Goal: Task Accomplishment & Management: Use online tool/utility

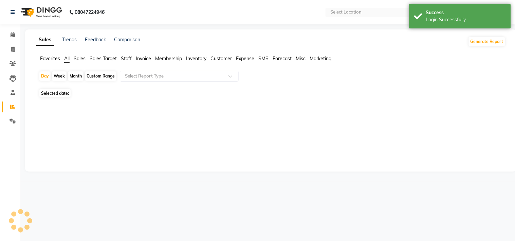
select select "en"
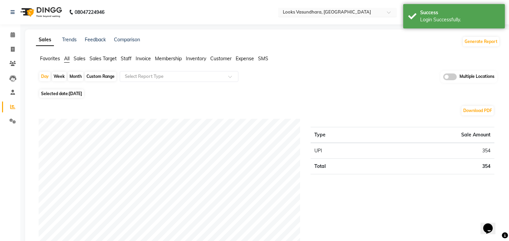
click at [350, 13] on input "text" at bounding box center [331, 12] width 98 height 7
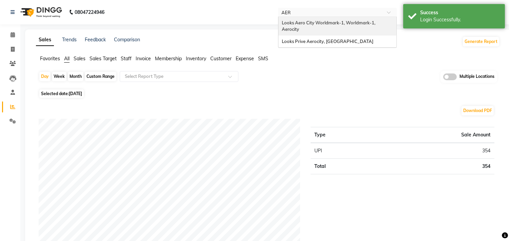
type input "AERO"
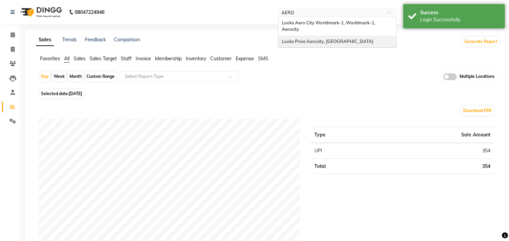
click at [333, 39] on span "Looks Prive Aerocity, [GEOGRAPHIC_DATA]" at bounding box center [328, 41] width 92 height 5
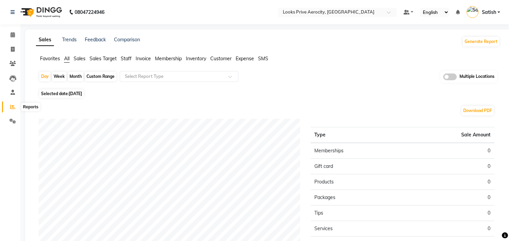
click at [16, 106] on span at bounding box center [13, 107] width 12 height 8
click at [477, 39] on button "Generate Report" at bounding box center [481, 41] width 36 height 9
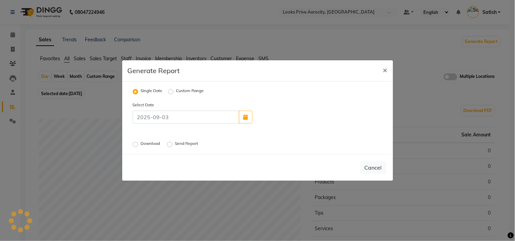
click at [176, 91] on label "Custom Range" at bounding box center [190, 92] width 28 height 8
click at [171, 91] on input "Custom Range" at bounding box center [171, 92] width 5 height 5
radio input "true"
select select "9"
select select "2025"
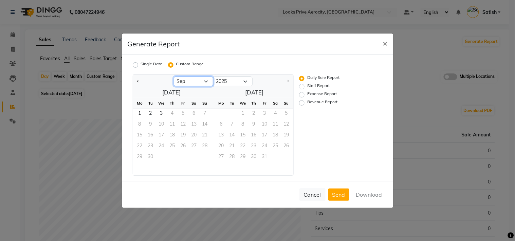
click at [181, 82] on select "Jan Feb Mar Apr May Jun [DATE] Aug Sep" at bounding box center [193, 82] width 39 height 10
select select "8"
click at [174, 77] on select "Jan Feb Mar Apr May Jun [DATE] Aug Sep" at bounding box center [193, 82] width 39 height 10
click at [180, 112] on span "1" at bounding box center [183, 114] width 11 height 11
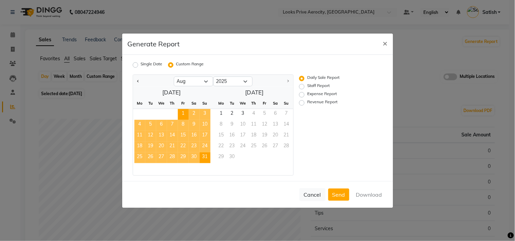
click at [204, 161] on span "31" at bounding box center [204, 158] width 11 height 11
click at [307, 101] on label "Revenue Report" at bounding box center [322, 103] width 30 height 8
click at [304, 101] on input "Revenue Report" at bounding box center [302, 102] width 5 height 5
radio input "true"
click at [372, 195] on button "Download" at bounding box center [369, 195] width 34 height 12
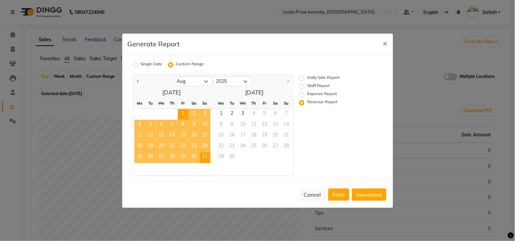
click at [307, 78] on label "Daily Sale Report" at bounding box center [323, 79] width 32 height 8
click at [300, 78] on input "Daily Sale Report" at bounding box center [302, 78] width 5 height 5
radio input "true"
click at [307, 86] on label "Staff Report" at bounding box center [318, 87] width 22 height 8
click at [301, 86] on input "Staff Report" at bounding box center [302, 86] width 5 height 5
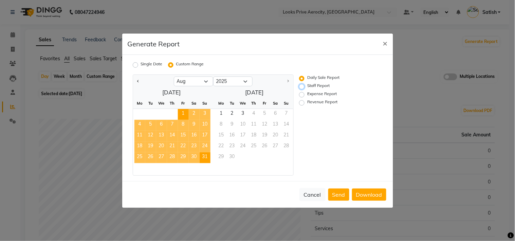
radio input "true"
click at [362, 193] on button "Download" at bounding box center [369, 195] width 34 height 12
click at [279, 47] on div "Generate Report ×" at bounding box center [257, 44] width 271 height 21
click at [387, 43] on button "×" at bounding box center [385, 43] width 16 height 19
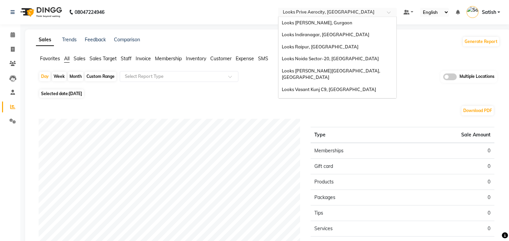
click at [341, 14] on input "text" at bounding box center [331, 12] width 98 height 7
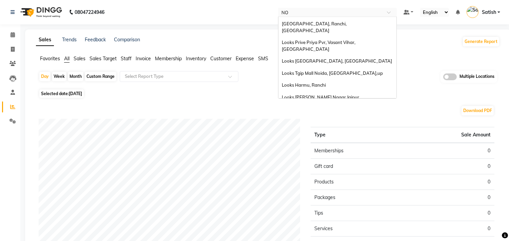
scroll to position [15, 0]
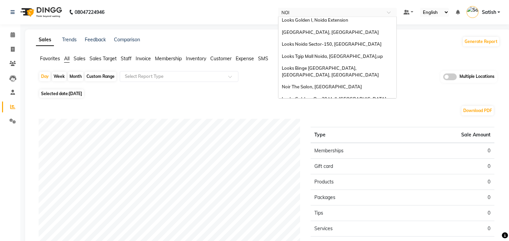
type input "NOIR"
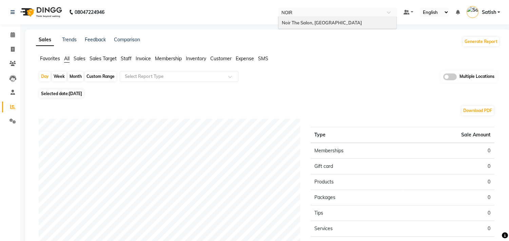
scroll to position [0, 0]
click at [341, 21] on span "Noir The Salon, [GEOGRAPHIC_DATA]" at bounding box center [322, 22] width 80 height 5
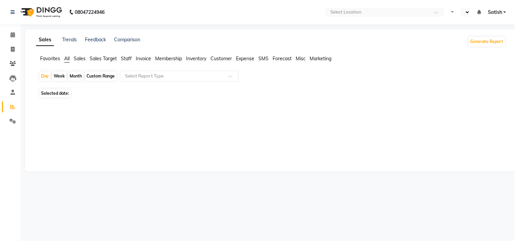
select select "en"
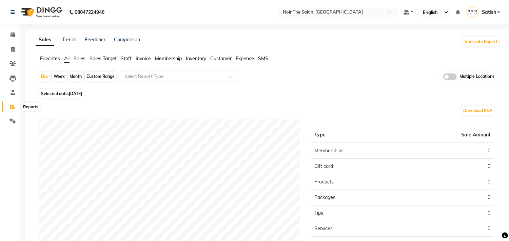
click at [10, 105] on icon at bounding box center [12, 106] width 5 height 5
click at [483, 41] on button "Generate Report" at bounding box center [481, 41] width 36 height 9
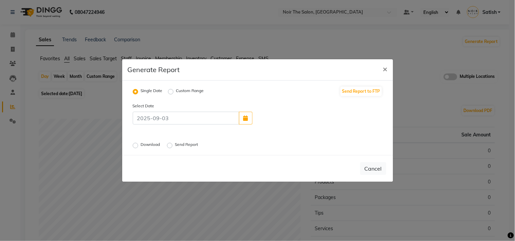
click at [177, 89] on label "Custom Range" at bounding box center [190, 92] width 28 height 8
click at [174, 90] on input "Custom Range" at bounding box center [171, 92] width 5 height 5
radio input "true"
select select "9"
select select "2025"
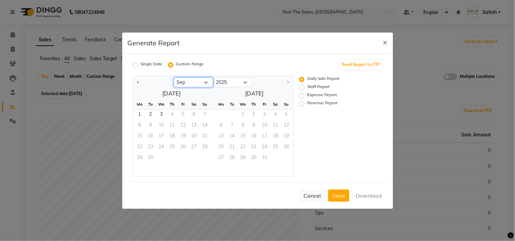
click at [186, 80] on select "Jan Feb Mar Apr May Jun [DATE] Aug Sep" at bounding box center [193, 83] width 39 height 10
select select "8"
click at [174, 78] on select "Jan Feb Mar Apr May Jun [DATE] Aug Sep" at bounding box center [193, 83] width 39 height 10
click at [186, 110] on span "1" at bounding box center [183, 115] width 11 height 11
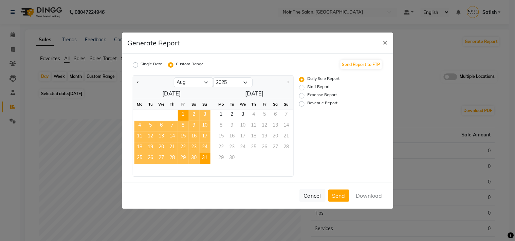
click at [201, 158] on span "31" at bounding box center [204, 159] width 11 height 11
click at [307, 102] on label "Revenue Report" at bounding box center [322, 104] width 30 height 8
click at [300, 102] on input "Revenue Report" at bounding box center [302, 103] width 5 height 5
radio input "true"
click at [365, 195] on button "Download" at bounding box center [369, 196] width 34 height 12
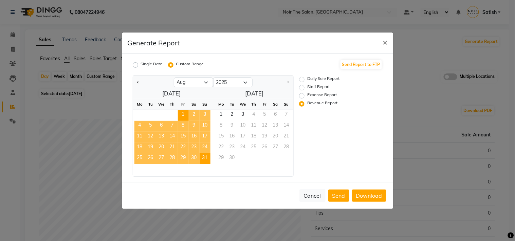
click at [307, 86] on label "Staff Report" at bounding box center [318, 88] width 22 height 8
click at [300, 86] on input "Staff Report" at bounding box center [302, 87] width 5 height 5
radio input "true"
click at [366, 192] on button "Download" at bounding box center [369, 196] width 34 height 12
click at [288, 42] on div "Generate Report ×" at bounding box center [257, 43] width 271 height 21
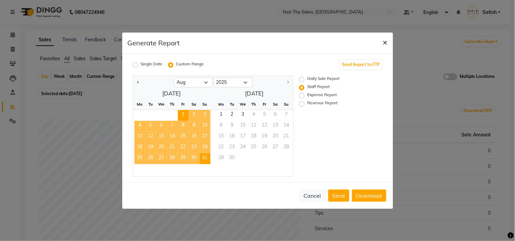
click at [384, 42] on span "×" at bounding box center [385, 42] width 5 height 10
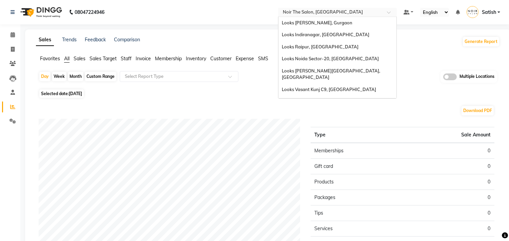
click at [328, 15] on input "text" at bounding box center [331, 12] width 98 height 7
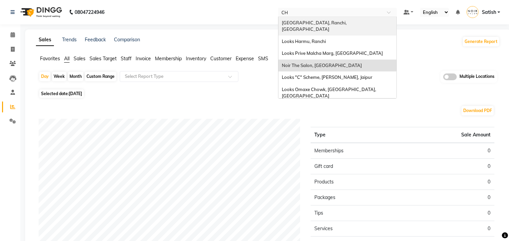
type input "C"
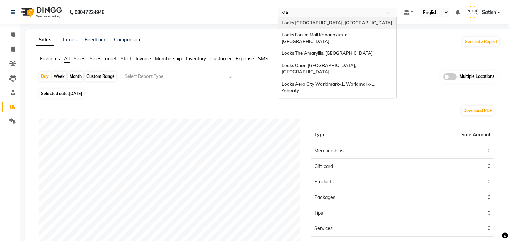
type input "M"
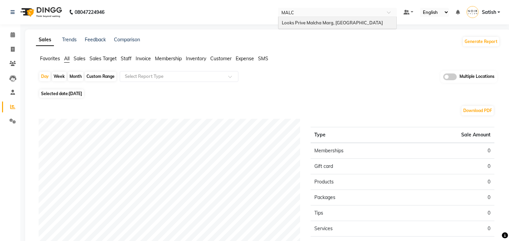
type input "MALCH"
click at [325, 20] on span "Looks Prive Malcha Marg, [GEOGRAPHIC_DATA]" at bounding box center [332, 22] width 101 height 5
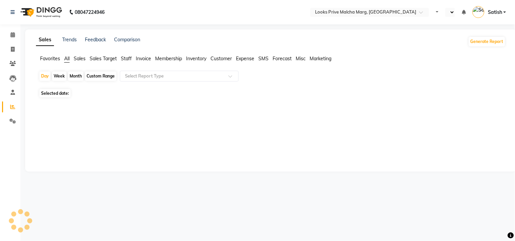
select select "en"
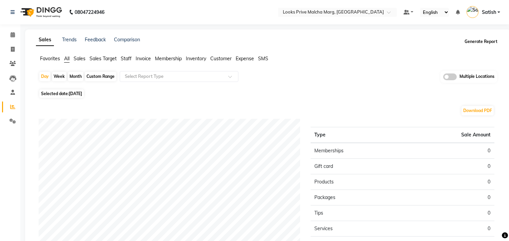
click at [470, 41] on button "Generate Report" at bounding box center [481, 41] width 36 height 9
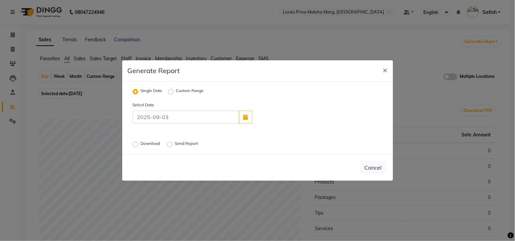
click at [176, 91] on label "Custom Range" at bounding box center [190, 92] width 28 height 8
click at [170, 91] on input "Custom Range" at bounding box center [171, 92] width 5 height 5
radio input "true"
select select "9"
select select "2025"
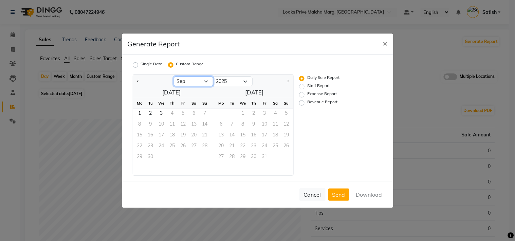
click at [185, 79] on select "Jan Feb Mar Apr May Jun [DATE] Aug Sep" at bounding box center [193, 82] width 39 height 10
select select "8"
click at [174, 77] on select "Jan Feb Mar Apr May Jun [DATE] Aug Sep" at bounding box center [193, 82] width 39 height 10
click at [185, 112] on span "1" at bounding box center [183, 114] width 11 height 11
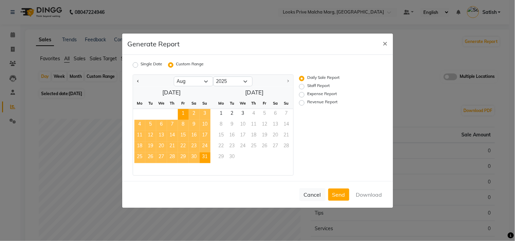
click at [205, 158] on span "31" at bounding box center [204, 158] width 11 height 11
click at [304, 103] on div "Revenue Report" at bounding box center [332, 103] width 67 height 8
click at [307, 102] on label "Revenue Report" at bounding box center [322, 103] width 30 height 8
click at [302, 102] on input "Revenue Report" at bounding box center [302, 102] width 5 height 5
radio input "true"
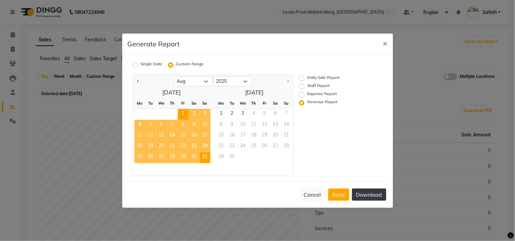
click at [371, 192] on button "Download" at bounding box center [369, 195] width 34 height 12
click at [307, 88] on label "Staff Report" at bounding box center [318, 87] width 22 height 8
click at [303, 88] on input "Staff Report" at bounding box center [302, 86] width 5 height 5
radio input "true"
click at [363, 196] on button "Download" at bounding box center [369, 195] width 34 height 12
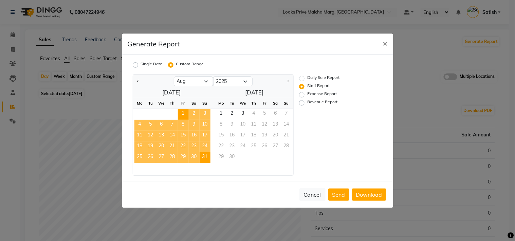
click at [291, 38] on div "Generate Report ×" at bounding box center [257, 44] width 271 height 21
click at [382, 43] on button "×" at bounding box center [385, 43] width 16 height 19
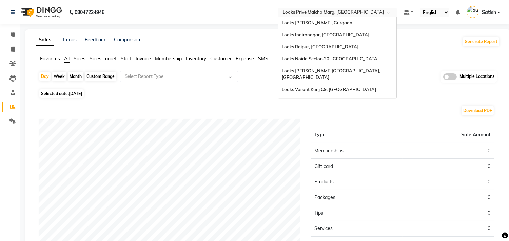
click at [345, 11] on input "text" at bounding box center [331, 12] width 98 height 7
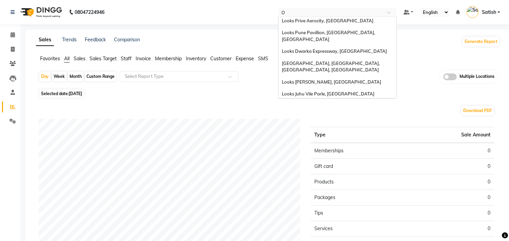
type input "OM"
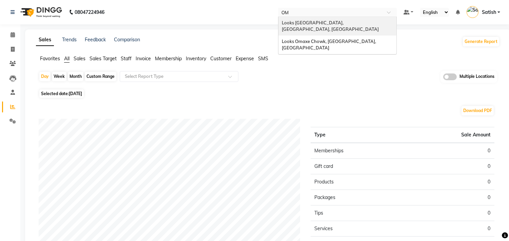
scroll to position [0, 0]
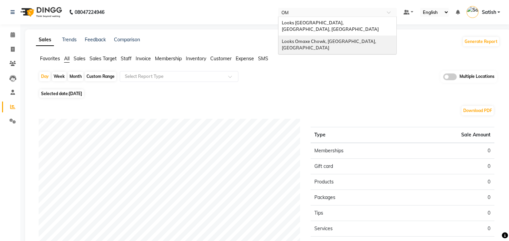
drag, startPoint x: 334, startPoint y: 35, endPoint x: 337, endPoint y: 54, distance: 18.6
click at [334, 39] on span "Looks Omaxe Chowk, [GEOGRAPHIC_DATA], [GEOGRAPHIC_DATA]" at bounding box center [329, 45] width 95 height 12
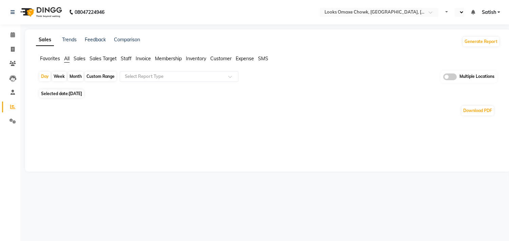
select select "en"
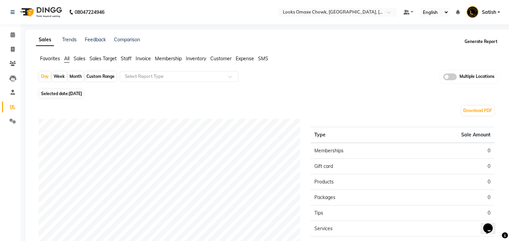
click at [490, 41] on button "Generate Report" at bounding box center [481, 41] width 36 height 9
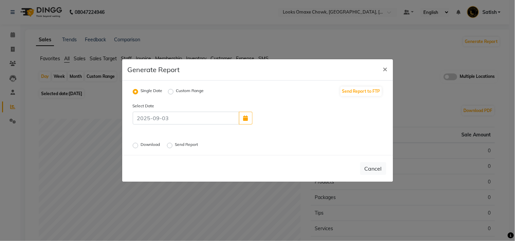
click at [176, 90] on label "Custom Range" at bounding box center [190, 92] width 28 height 8
click at [171, 90] on input "Custom Range" at bounding box center [171, 92] width 5 height 5
radio input "true"
select select "9"
select select "2025"
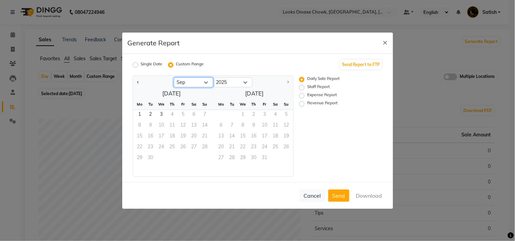
click at [190, 80] on select "Jan Feb Mar Apr May Jun [DATE] Aug Sep" at bounding box center [193, 83] width 39 height 10
select select "8"
click at [174, 78] on select "Jan Feb Mar Apr May Jun [DATE] Aug Sep" at bounding box center [193, 83] width 39 height 10
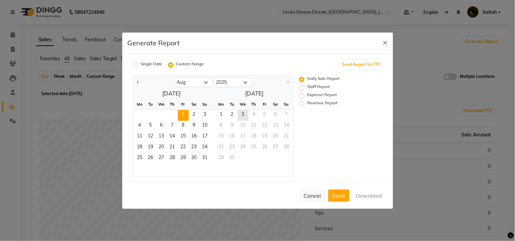
click at [180, 110] on span "1" at bounding box center [183, 115] width 11 height 11
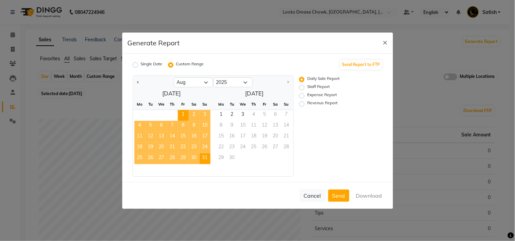
click at [202, 159] on span "31" at bounding box center [204, 159] width 11 height 11
click at [307, 104] on label "Revenue Report" at bounding box center [322, 104] width 30 height 8
click at [301, 104] on input "Revenue Report" at bounding box center [302, 103] width 5 height 5
radio input "true"
click at [365, 194] on button "Download" at bounding box center [369, 196] width 34 height 12
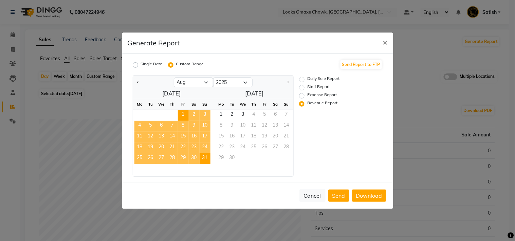
click at [307, 86] on label "Staff Report" at bounding box center [318, 88] width 22 height 8
click at [302, 86] on input "Staff Report" at bounding box center [302, 87] width 5 height 5
radio input "true"
click at [357, 197] on button "Download" at bounding box center [369, 196] width 34 height 12
drag, startPoint x: 247, startPoint y: 42, endPoint x: 276, endPoint y: 53, distance: 31.6
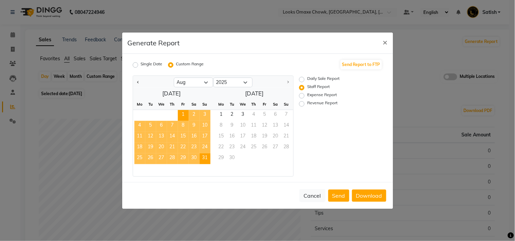
click at [247, 42] on div "Generate Report ×" at bounding box center [257, 43] width 271 height 21
click at [387, 43] on span "×" at bounding box center [385, 42] width 5 height 10
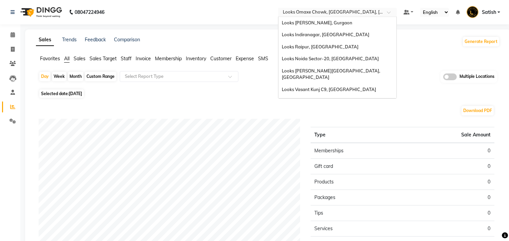
click at [321, 13] on input "text" at bounding box center [331, 12] width 98 height 7
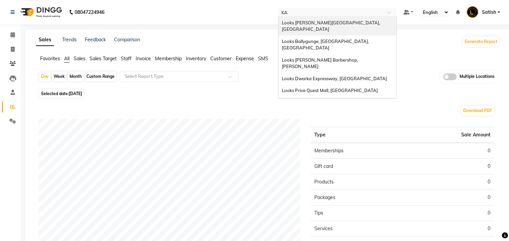
type input "KAR"
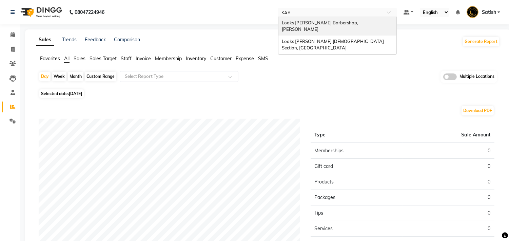
click at [334, 21] on span "Looks [PERSON_NAME] Barbershop, [PERSON_NAME]" at bounding box center [320, 26] width 77 height 12
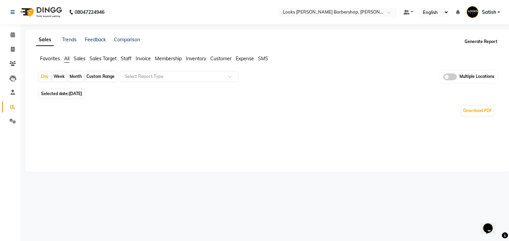
click at [479, 41] on button "Generate Report" at bounding box center [481, 41] width 36 height 9
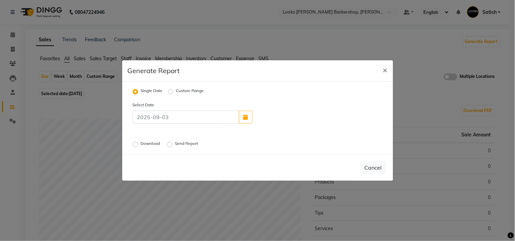
click at [178, 91] on label "Custom Range" at bounding box center [190, 92] width 28 height 8
click at [174, 91] on input "Custom Range" at bounding box center [171, 92] width 5 height 5
radio input "true"
select select "9"
select select "2025"
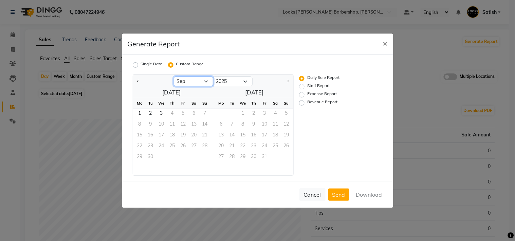
drag, startPoint x: 192, startPoint y: 80, endPoint x: 191, endPoint y: 85, distance: 5.1
click at [192, 80] on select "Jan Feb Mar Apr May Jun [DATE] Aug Sep" at bounding box center [193, 82] width 39 height 10
select select "8"
click at [174, 77] on select "Jan Feb Mar Apr May Jun [DATE] Aug Sep" at bounding box center [193, 82] width 39 height 10
click at [186, 113] on span "1" at bounding box center [183, 114] width 11 height 11
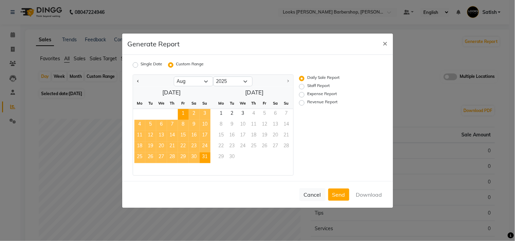
click at [205, 157] on span "31" at bounding box center [204, 158] width 11 height 11
click at [307, 103] on label "Revenue Report" at bounding box center [322, 103] width 30 height 8
click at [300, 103] on input "Revenue Report" at bounding box center [302, 102] width 5 height 5
radio input "true"
click at [362, 191] on button "Download" at bounding box center [369, 195] width 34 height 12
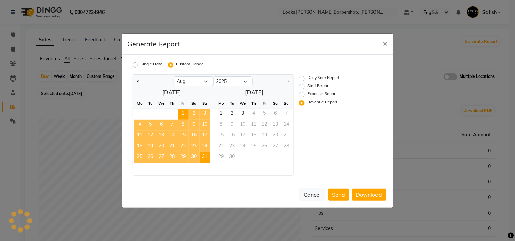
click at [307, 85] on label "Staff Report" at bounding box center [318, 87] width 22 height 8
click at [300, 85] on input "Staff Report" at bounding box center [302, 86] width 5 height 5
radio input "true"
click at [371, 197] on button "Download" at bounding box center [369, 195] width 34 height 12
click at [270, 46] on div "Generate Report ×" at bounding box center [257, 44] width 271 height 21
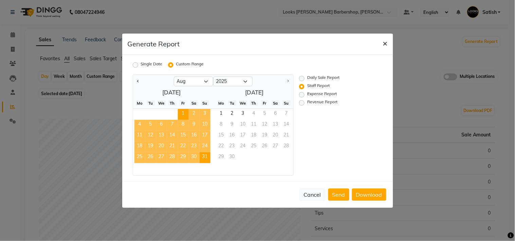
click at [383, 42] on span "×" at bounding box center [385, 43] width 5 height 10
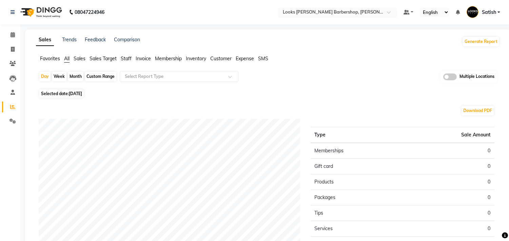
click at [316, 11] on input "text" at bounding box center [331, 12] width 98 height 7
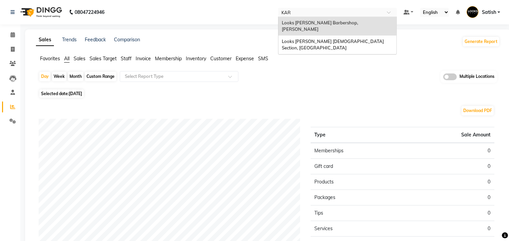
type input "KARO"
click at [340, 39] on span "Looks [PERSON_NAME] [DEMOGRAPHIC_DATA] Section, [GEOGRAPHIC_DATA]" at bounding box center [333, 45] width 103 height 12
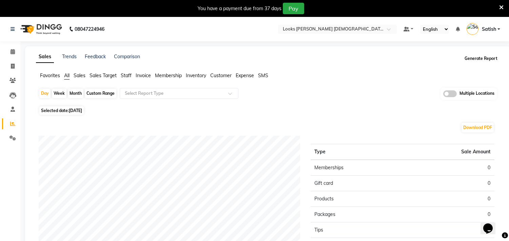
click at [473, 57] on button "Generate Report" at bounding box center [481, 58] width 36 height 9
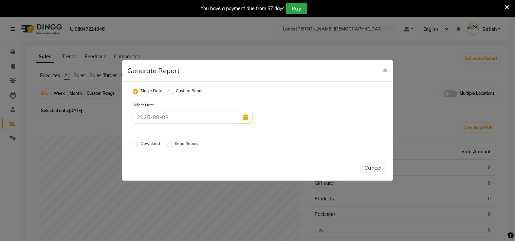
click at [176, 92] on label "Custom Range" at bounding box center [190, 92] width 28 height 8
click at [169, 92] on input "Custom Range" at bounding box center [171, 92] width 5 height 5
radio input "true"
select select "9"
select select "2025"
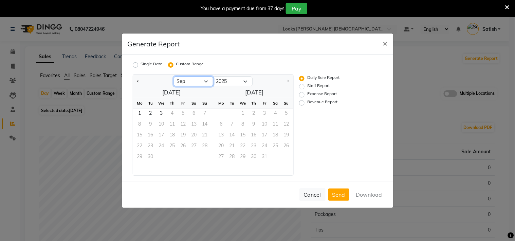
drag, startPoint x: 196, startPoint y: 80, endPoint x: 194, endPoint y: 85, distance: 5.5
click at [196, 80] on select "Jan Feb Mar Apr May Jun [DATE] Aug Sep" at bounding box center [193, 82] width 39 height 10
select select "8"
click at [174, 77] on select "Jan Feb Mar Apr May Jun [DATE] Aug Sep" at bounding box center [193, 82] width 39 height 10
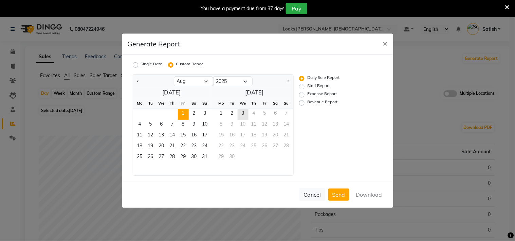
click at [180, 113] on span "1" at bounding box center [183, 114] width 11 height 11
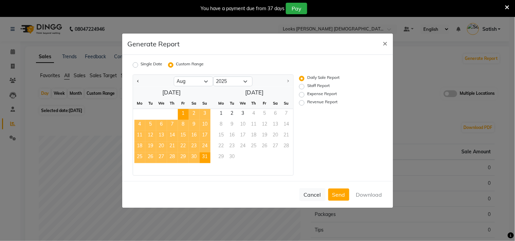
click at [205, 156] on span "31" at bounding box center [204, 158] width 11 height 11
click at [307, 100] on label "Revenue Report" at bounding box center [322, 103] width 30 height 8
click at [303, 100] on input "Revenue Report" at bounding box center [302, 102] width 5 height 5
radio input "true"
click at [362, 194] on button "Download" at bounding box center [369, 195] width 34 height 12
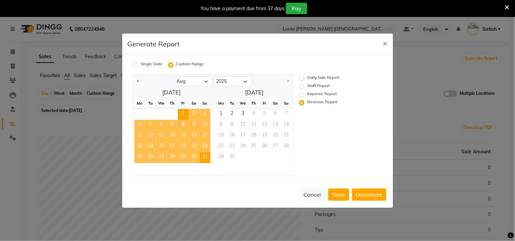
click at [307, 88] on label "Staff Report" at bounding box center [318, 87] width 22 height 8
click at [303, 88] on input "Staff Report" at bounding box center [302, 86] width 5 height 5
radio input "true"
click at [366, 196] on button "Download" at bounding box center [369, 195] width 34 height 12
click at [274, 52] on div "Generate Report ×" at bounding box center [257, 44] width 271 height 21
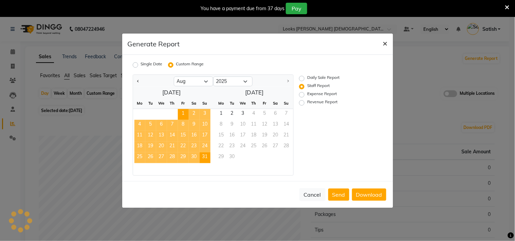
click at [387, 42] on span "×" at bounding box center [385, 43] width 5 height 10
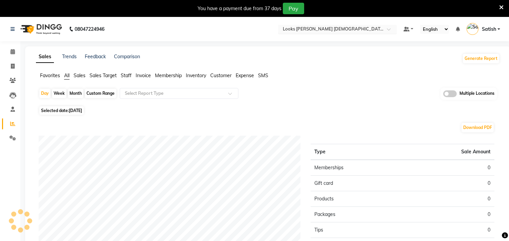
click at [324, 30] on input "text" at bounding box center [331, 29] width 98 height 7
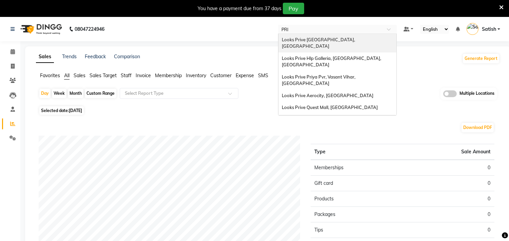
type input "PRIY"
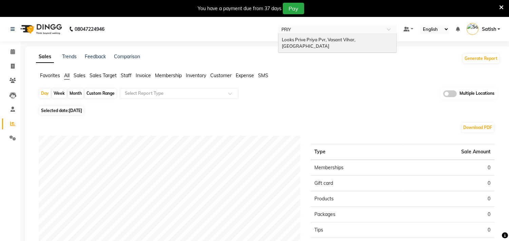
click at [320, 41] on span "Looks Prive Priya Pvr, Vasant Vihar, [GEOGRAPHIC_DATA]" at bounding box center [319, 43] width 75 height 12
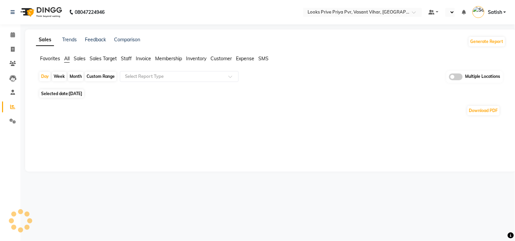
select select "en"
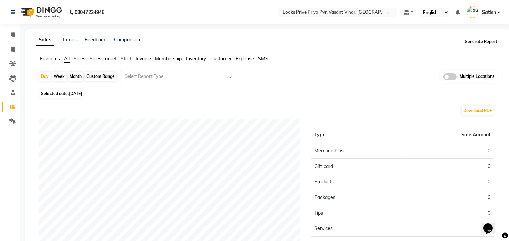
click at [472, 43] on button "Generate Report" at bounding box center [481, 41] width 36 height 9
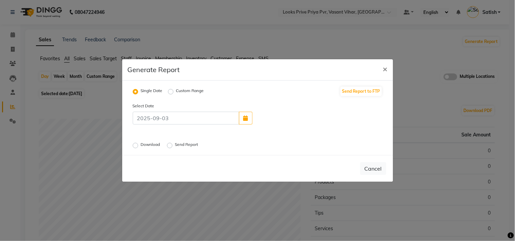
click at [176, 90] on label "Custom Range" at bounding box center [190, 92] width 28 height 8
click at [172, 90] on input "Custom Range" at bounding box center [171, 92] width 5 height 5
radio input "true"
select select "9"
select select "2025"
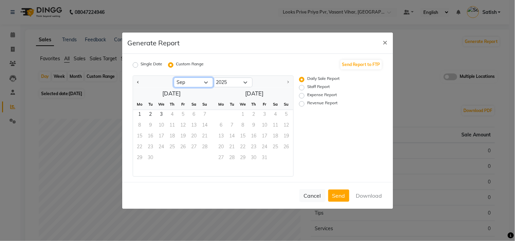
click at [188, 83] on select "Jan Feb Mar Apr May Jun [DATE] Aug Sep" at bounding box center [193, 83] width 39 height 10
select select "8"
click at [174, 78] on select "Jan Feb Mar Apr May Jun [DATE] Aug Sep" at bounding box center [193, 83] width 39 height 10
click at [185, 115] on span "1" at bounding box center [183, 115] width 11 height 11
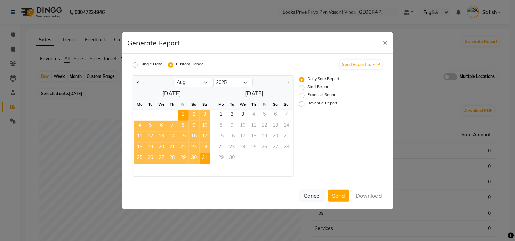
click at [202, 156] on span "31" at bounding box center [204, 159] width 11 height 11
click at [307, 105] on label "Revenue Report" at bounding box center [322, 104] width 30 height 8
click at [300, 105] on input "Revenue Report" at bounding box center [302, 103] width 5 height 5
radio input "true"
click at [366, 195] on button "Download" at bounding box center [369, 196] width 34 height 12
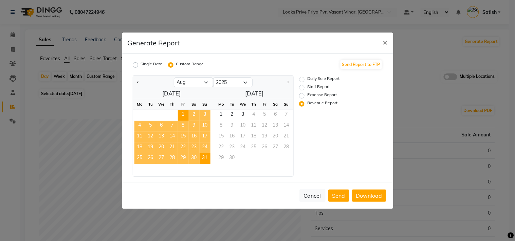
drag, startPoint x: 306, startPoint y: 41, endPoint x: 318, endPoint y: 66, distance: 28.5
click at [306, 41] on div "Generate Report ×" at bounding box center [257, 43] width 271 height 21
click at [307, 89] on label "Staff Report" at bounding box center [318, 88] width 22 height 8
click at [301, 89] on input "Staff Report" at bounding box center [302, 87] width 5 height 5
radio input "true"
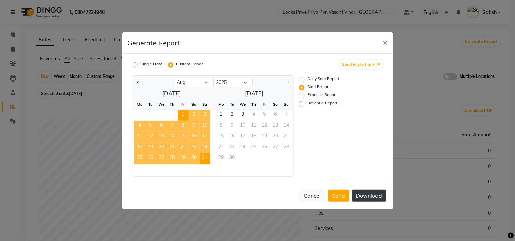
click at [368, 195] on button "Download" at bounding box center [369, 196] width 34 height 12
drag, startPoint x: 281, startPoint y: 45, endPoint x: 290, endPoint y: 48, distance: 10.0
click at [281, 45] on div "Generate Report ×" at bounding box center [257, 43] width 271 height 21
click at [381, 42] on button "×" at bounding box center [385, 42] width 16 height 19
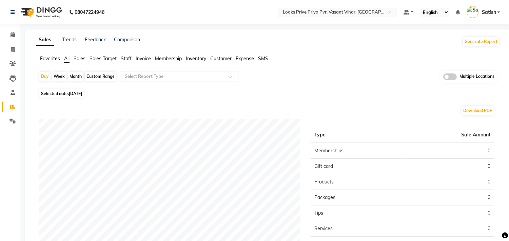
click at [317, 9] on input "text" at bounding box center [331, 12] width 98 height 7
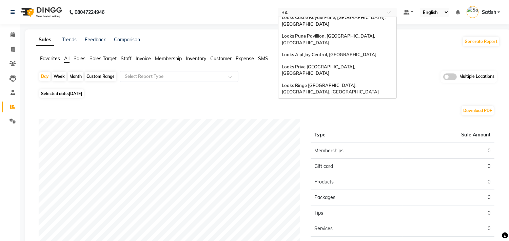
scroll to position [109, 0]
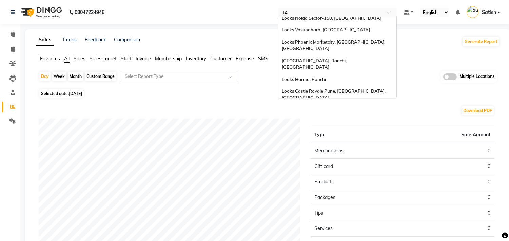
type input "RAJ"
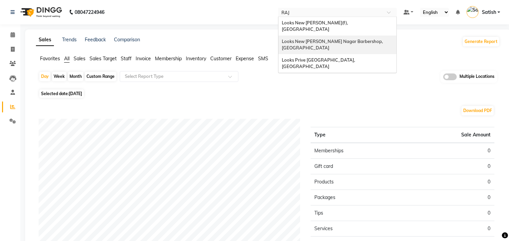
click at [330, 39] on span "Looks New [PERSON_NAME] Nagar Barbershop, [GEOGRAPHIC_DATA]" at bounding box center [333, 45] width 102 height 12
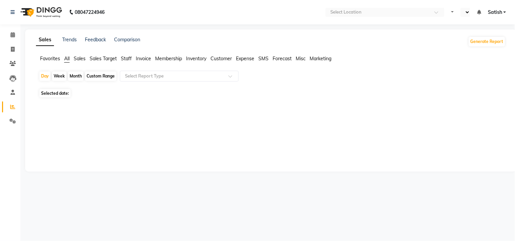
select select "en"
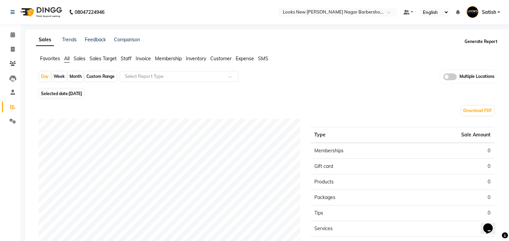
click at [481, 39] on button "Generate Report" at bounding box center [481, 41] width 36 height 9
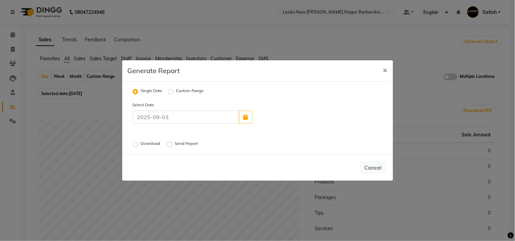
click at [176, 90] on label "Custom Range" at bounding box center [190, 92] width 28 height 8
click at [172, 90] on input "Custom Range" at bounding box center [171, 92] width 5 height 5
radio input "true"
select select "9"
select select "2025"
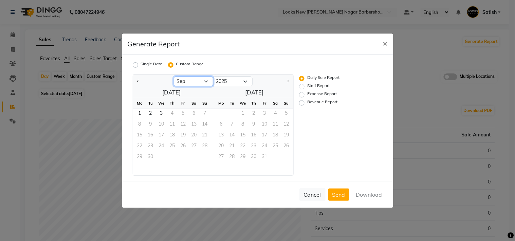
click at [192, 83] on select "Jan Feb Mar Apr May Jun [DATE] Aug Sep" at bounding box center [193, 82] width 39 height 10
select select "8"
click at [174, 77] on select "Jan Feb Mar Apr May Jun [DATE] Aug Sep" at bounding box center [193, 82] width 39 height 10
click at [182, 112] on span "1" at bounding box center [183, 114] width 11 height 11
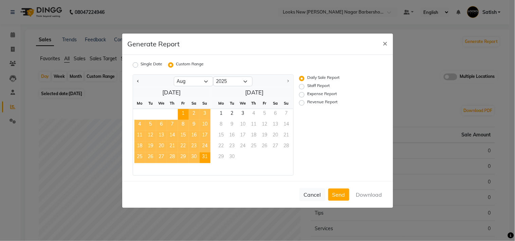
click at [205, 157] on span "31" at bounding box center [204, 158] width 11 height 11
click at [307, 102] on label "Revenue Report" at bounding box center [322, 103] width 30 height 8
click at [301, 102] on input "Revenue Report" at bounding box center [302, 102] width 5 height 5
radio input "true"
click at [367, 194] on button "Download" at bounding box center [369, 195] width 34 height 12
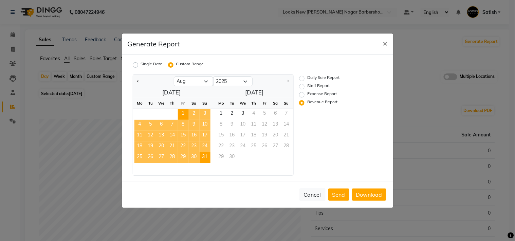
click at [307, 86] on label "Staff Report" at bounding box center [318, 87] width 22 height 8
click at [302, 86] on input "Staff Report" at bounding box center [302, 86] width 5 height 5
radio input "true"
click at [367, 195] on button "Download" at bounding box center [369, 195] width 34 height 12
click at [304, 45] on div "Generate Report ×" at bounding box center [257, 44] width 271 height 21
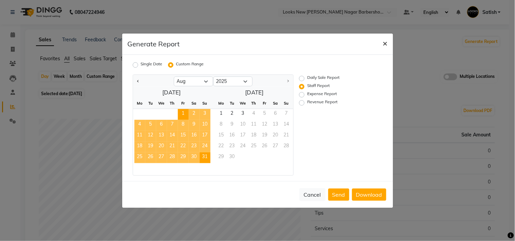
click at [385, 42] on span "×" at bounding box center [385, 43] width 5 height 10
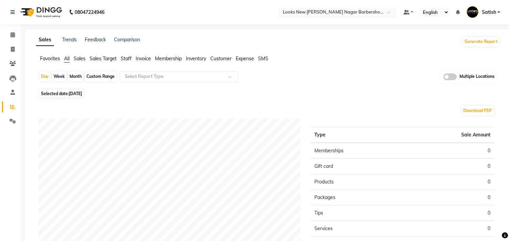
click at [334, 11] on input "text" at bounding box center [331, 12] width 98 height 7
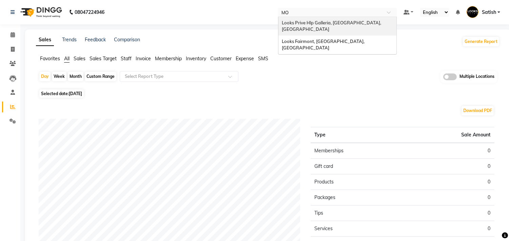
type input "MOH"
click at [335, 21] on span "Looks Prive Hlp Galleria, [GEOGRAPHIC_DATA], [GEOGRAPHIC_DATA]" at bounding box center [332, 26] width 100 height 12
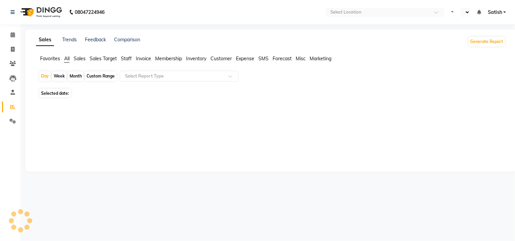
select select "en"
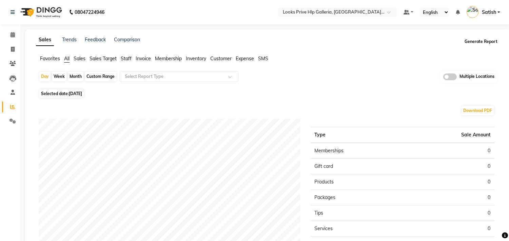
click at [475, 41] on button "Generate Report" at bounding box center [481, 41] width 36 height 9
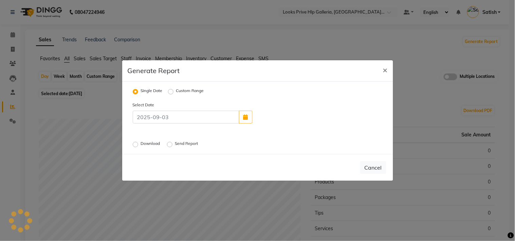
click at [180, 89] on label "Custom Range" at bounding box center [190, 92] width 28 height 8
click at [174, 90] on input "Custom Range" at bounding box center [171, 92] width 5 height 5
radio input "true"
select select "9"
select select "2025"
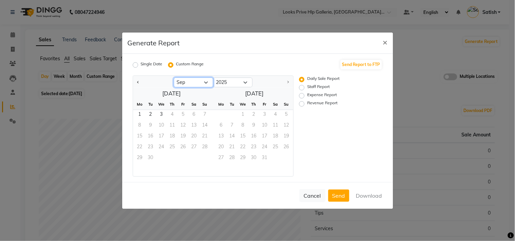
click at [197, 82] on select "Jan Feb Mar Apr May Jun [DATE] Aug Sep" at bounding box center [193, 83] width 39 height 10
select select "8"
click at [174, 78] on select "Jan Feb Mar Apr May Jun [DATE] Aug Sep" at bounding box center [193, 83] width 39 height 10
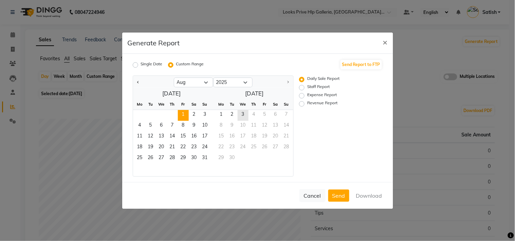
click at [183, 114] on span "1" at bounding box center [183, 115] width 11 height 11
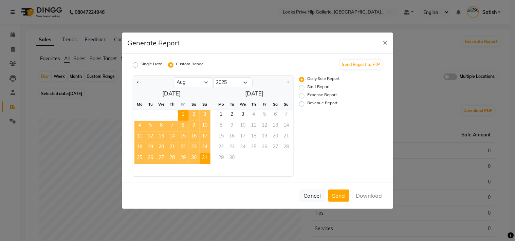
click at [201, 156] on span "31" at bounding box center [204, 159] width 11 height 11
click at [307, 105] on label "Revenue Report" at bounding box center [322, 104] width 30 height 8
click at [301, 105] on input "Revenue Report" at bounding box center [302, 103] width 5 height 5
radio input "true"
click at [363, 191] on button "Download" at bounding box center [369, 196] width 34 height 12
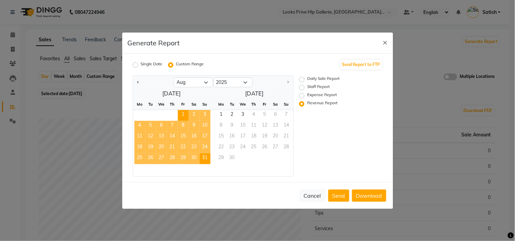
click at [307, 86] on label "Staff Report" at bounding box center [318, 88] width 22 height 8
click at [304, 86] on input "Staff Report" at bounding box center [302, 87] width 5 height 5
radio input "true"
click at [363, 196] on button "Download" at bounding box center [369, 196] width 34 height 12
drag, startPoint x: 287, startPoint y: 46, endPoint x: 325, endPoint y: 50, distance: 38.2
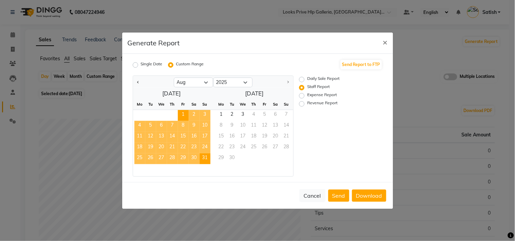
click at [287, 46] on div "Generate Report ×" at bounding box center [257, 43] width 271 height 21
click at [384, 41] on span "×" at bounding box center [385, 42] width 5 height 10
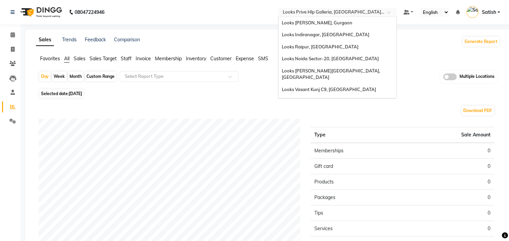
click at [357, 13] on input "text" at bounding box center [331, 12] width 98 height 7
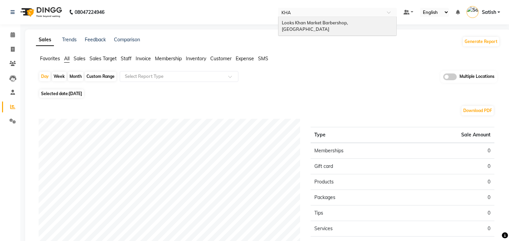
type input "KHAN"
click at [349, 22] on span "Looks Khan Market Barbershop, [GEOGRAPHIC_DATA]" at bounding box center [315, 26] width 67 height 12
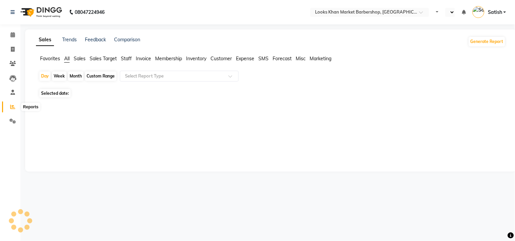
select select "en"
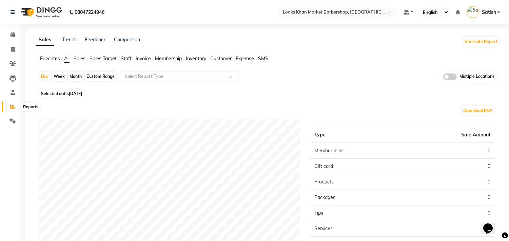
click at [10, 107] on icon at bounding box center [12, 106] width 5 height 5
click at [487, 41] on button "Generate Report" at bounding box center [481, 41] width 36 height 9
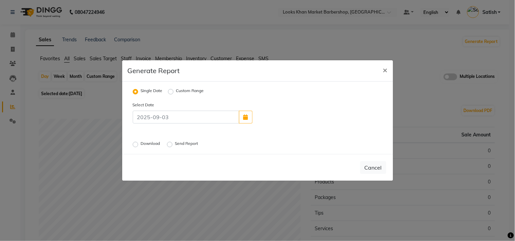
click at [175, 91] on div "Custom Range" at bounding box center [186, 92] width 36 height 8
click at [176, 91] on label "Custom Range" at bounding box center [190, 92] width 28 height 8
click at [171, 91] on input "Custom Range" at bounding box center [171, 92] width 5 height 5
radio input "true"
select select "9"
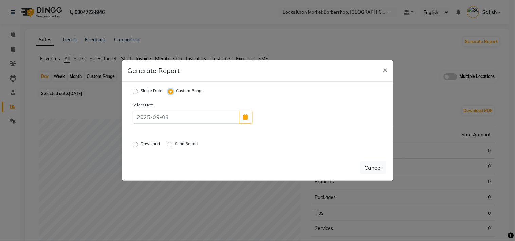
select select "2025"
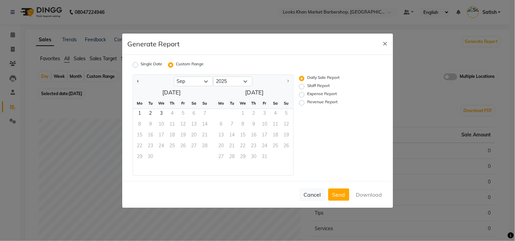
click at [307, 101] on label "Revenue Report" at bounding box center [322, 103] width 30 height 8
click at [300, 101] on input "Revenue Report" at bounding box center [302, 102] width 5 height 5
radio input "true"
drag, startPoint x: 186, startPoint y: 81, endPoint x: 185, endPoint y: 86, distance: 5.1
click at [186, 81] on select "Jan Feb Mar Apr May Jun [DATE] Aug Sep" at bounding box center [193, 82] width 39 height 10
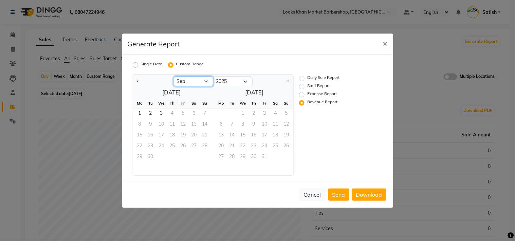
select select "8"
click at [174, 77] on select "Jan Feb Mar Apr May Jun [DATE] Aug Sep" at bounding box center [193, 82] width 39 height 10
click at [181, 110] on span "1" at bounding box center [183, 114] width 11 height 11
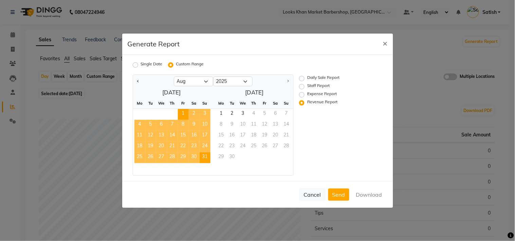
click at [205, 158] on span "31" at bounding box center [204, 158] width 11 height 11
click at [368, 193] on button "Download" at bounding box center [369, 195] width 34 height 12
click at [307, 87] on label "Staff Report" at bounding box center [318, 87] width 22 height 8
click at [302, 87] on input "Staff Report" at bounding box center [302, 86] width 5 height 5
radio input "true"
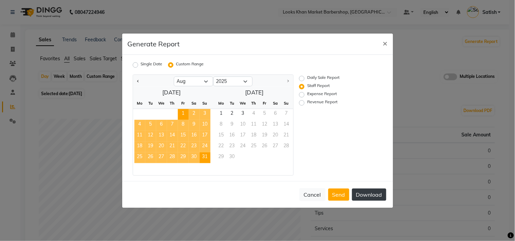
click at [372, 195] on button "Download" at bounding box center [369, 195] width 34 height 12
click at [295, 38] on div "Generate Report ×" at bounding box center [257, 44] width 271 height 21
click at [383, 41] on span "×" at bounding box center [385, 43] width 5 height 10
